Goal: Register for event/course

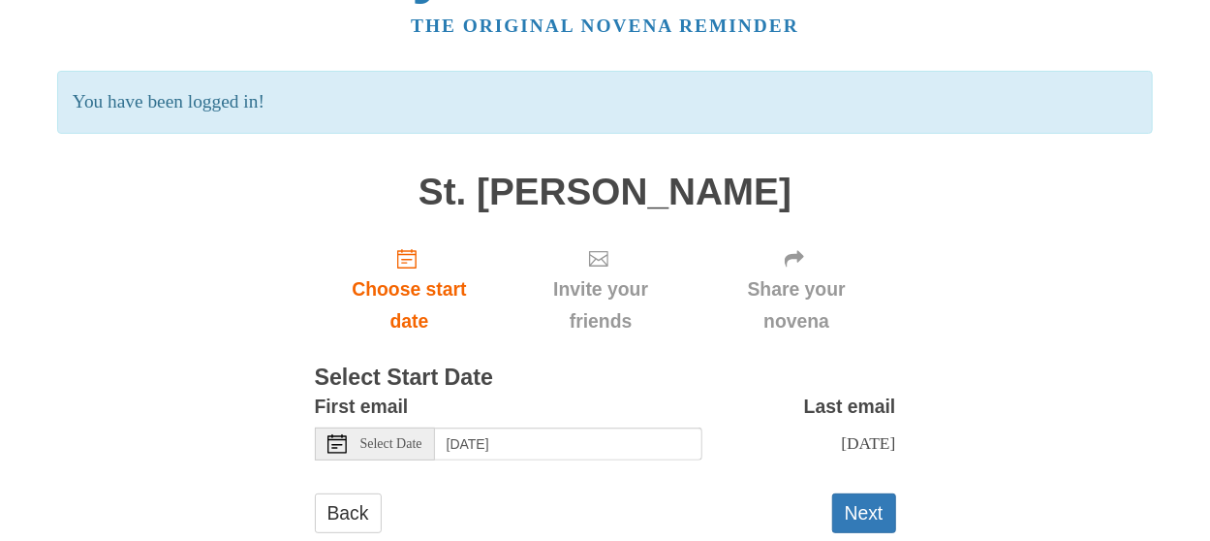
scroll to position [128, 0]
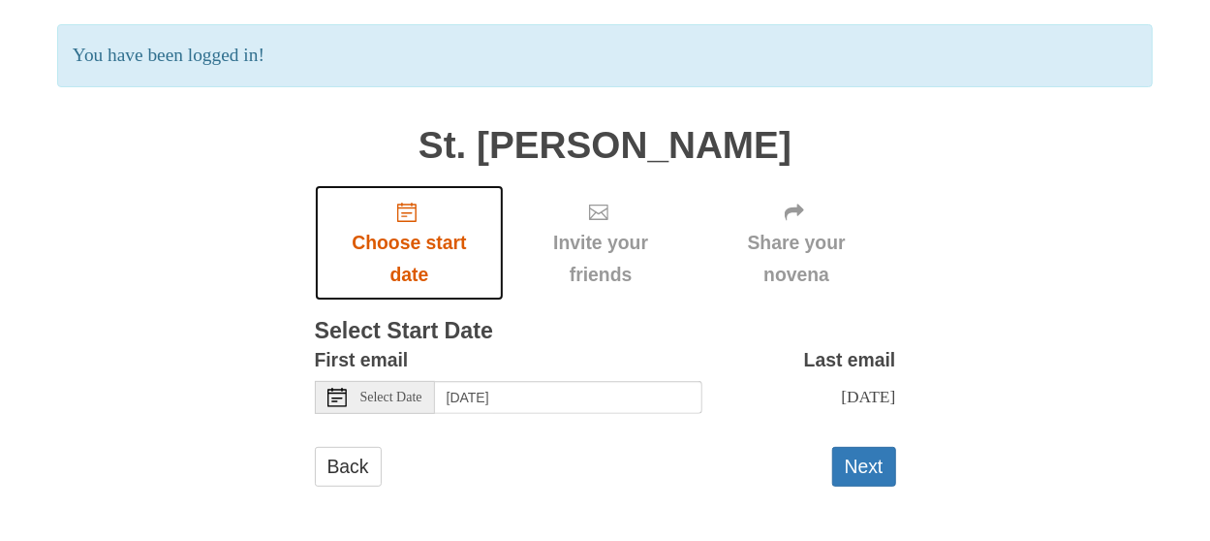
click at [419, 242] on span "Choose start date" at bounding box center [409, 259] width 151 height 64
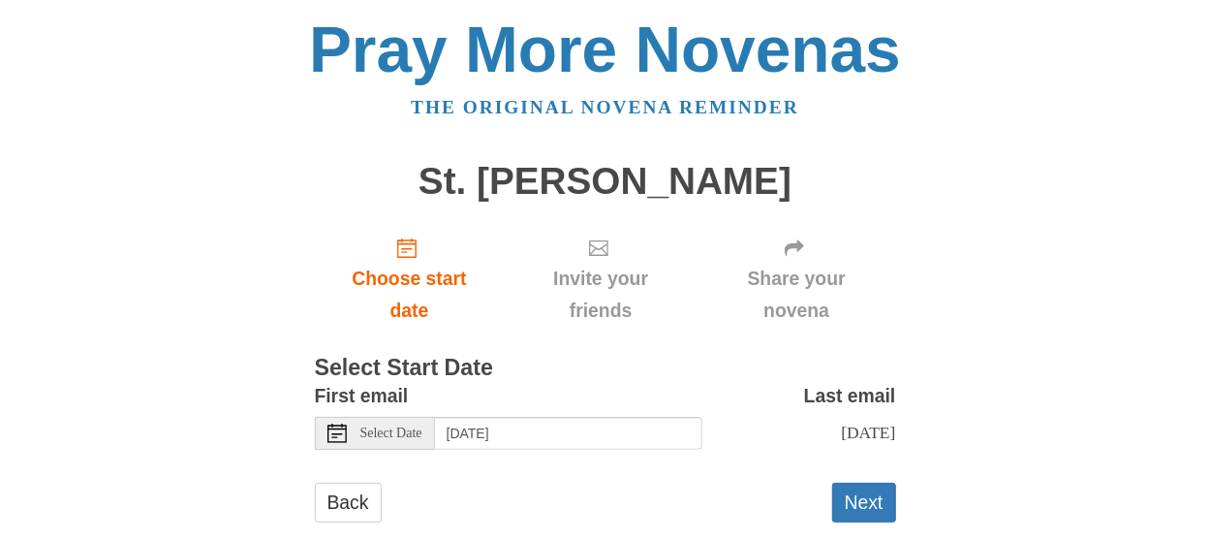
click at [857, 434] on span "[DATE]" at bounding box center [868, 431] width 54 height 19
click at [396, 433] on span "Select Date" at bounding box center [391, 433] width 62 height 14
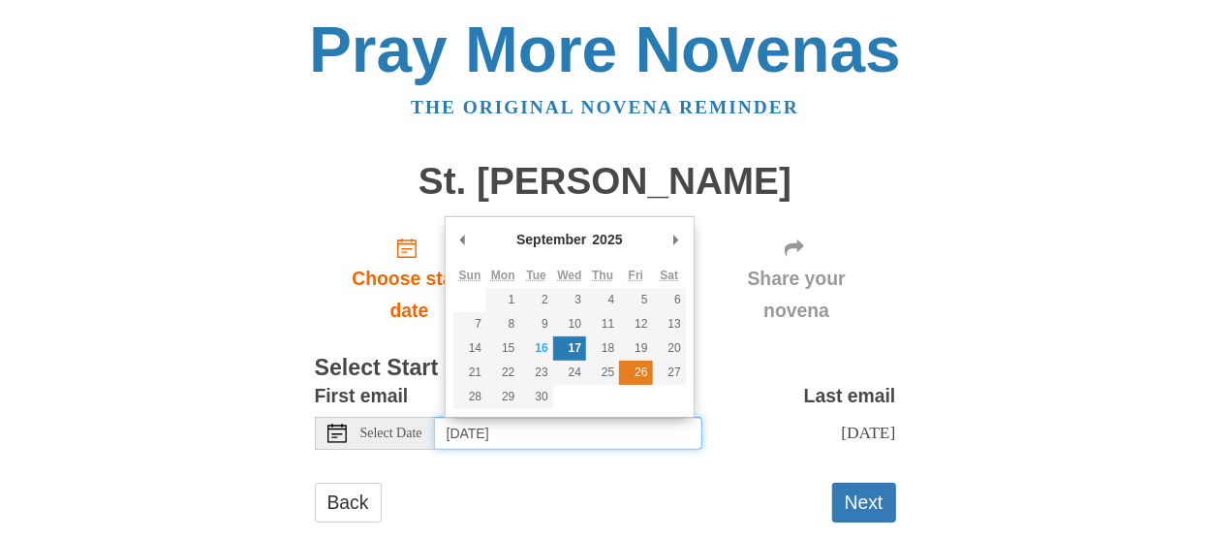
type input "[DATE]"
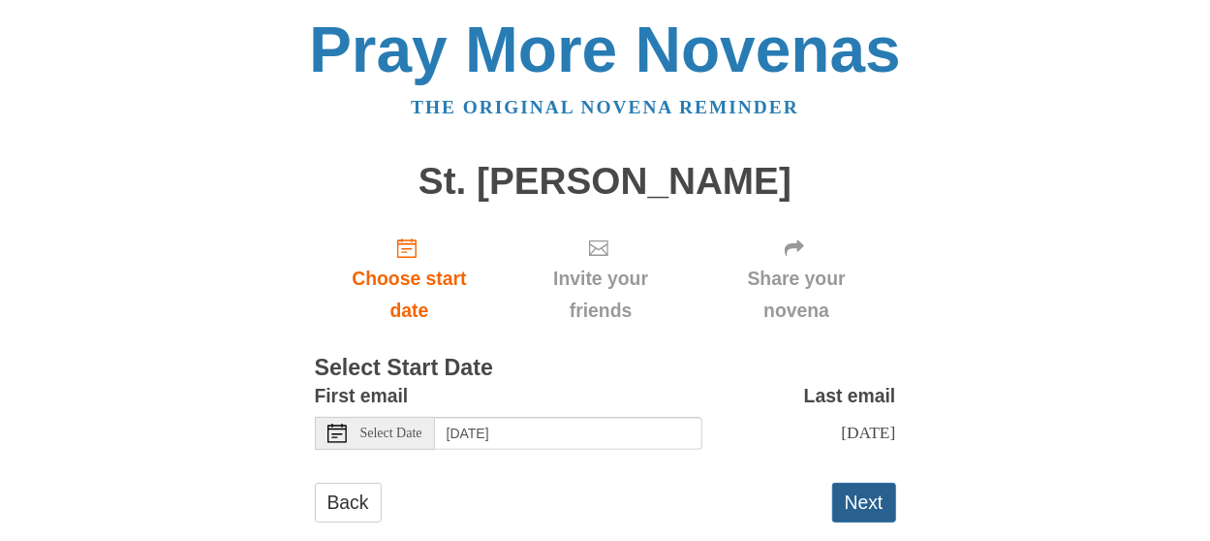
click at [872, 505] on button "Next" at bounding box center [864, 503] width 64 height 40
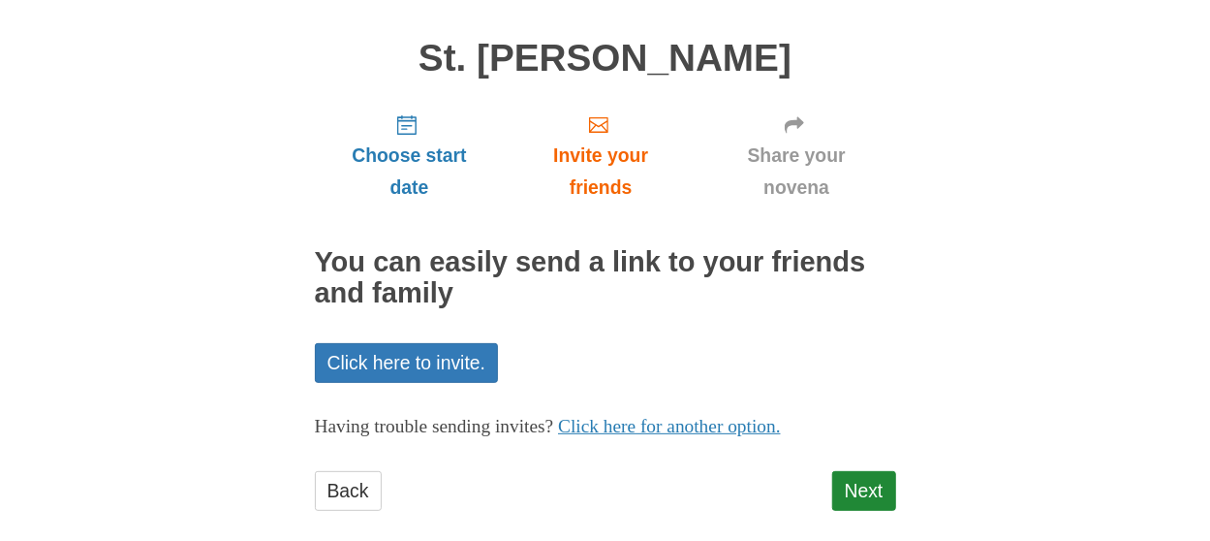
scroll to position [146, 0]
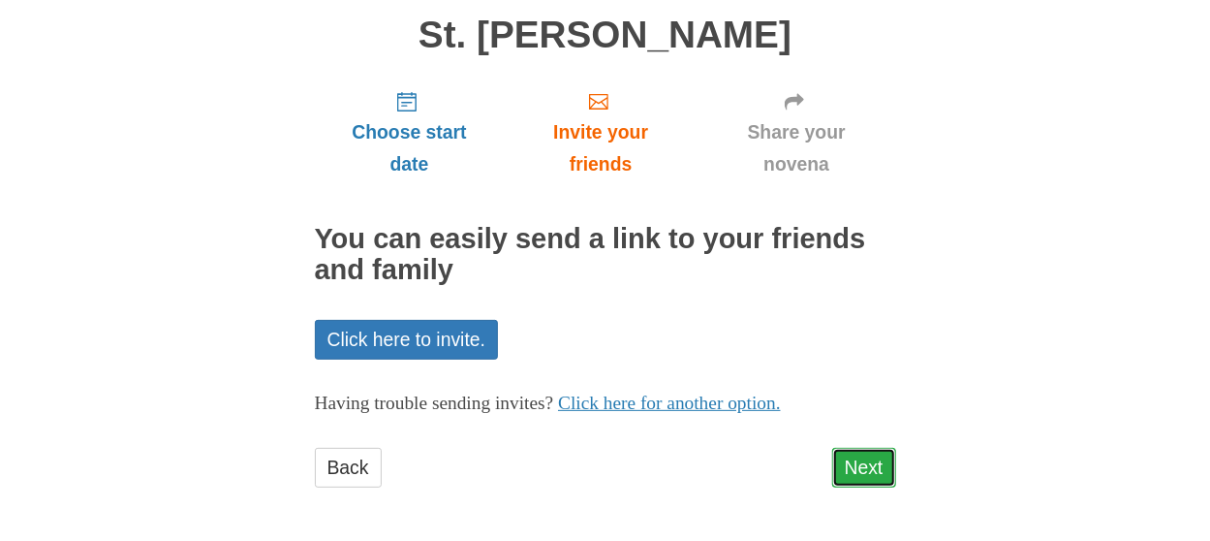
click at [862, 468] on link "Next" at bounding box center [864, 468] width 64 height 40
